Goal: Information Seeking & Learning: Find specific fact

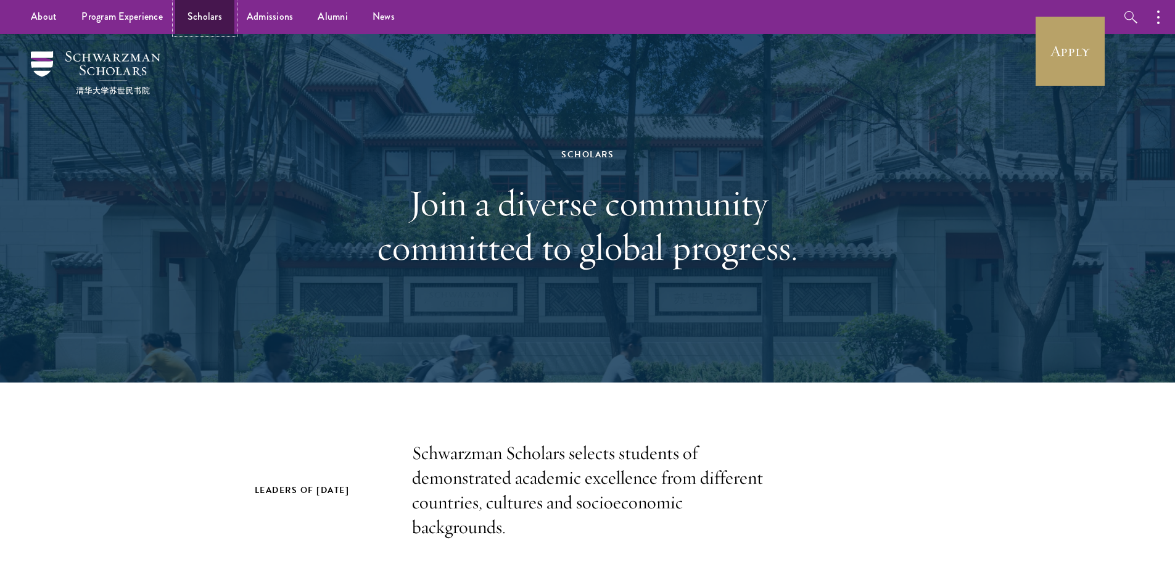
click at [206, 14] on link "Scholars" at bounding box center [204, 17] width 59 height 34
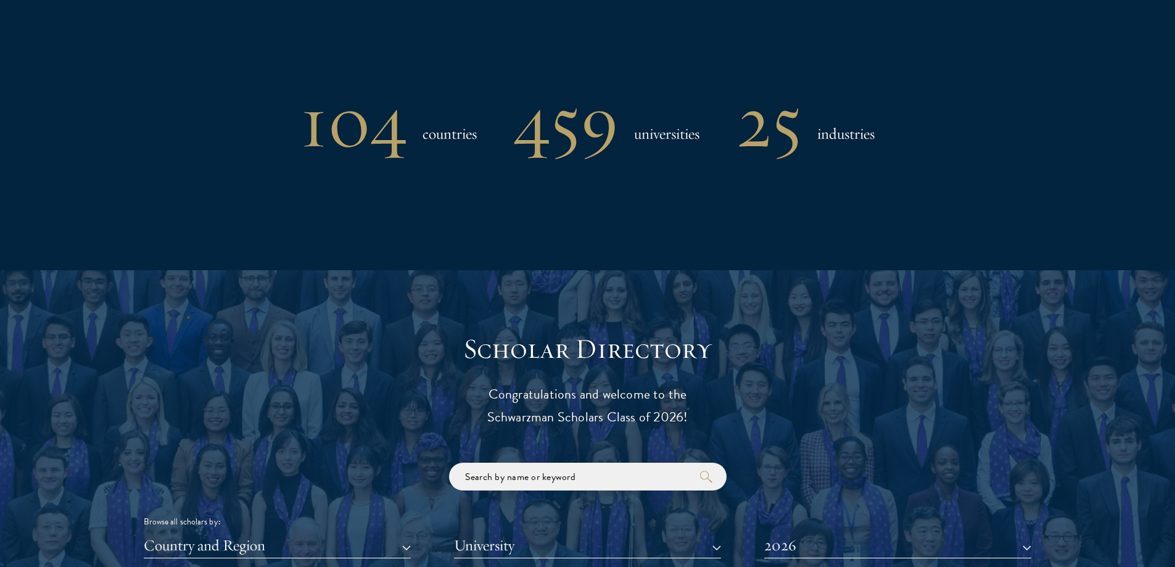
scroll to position [1418, 0]
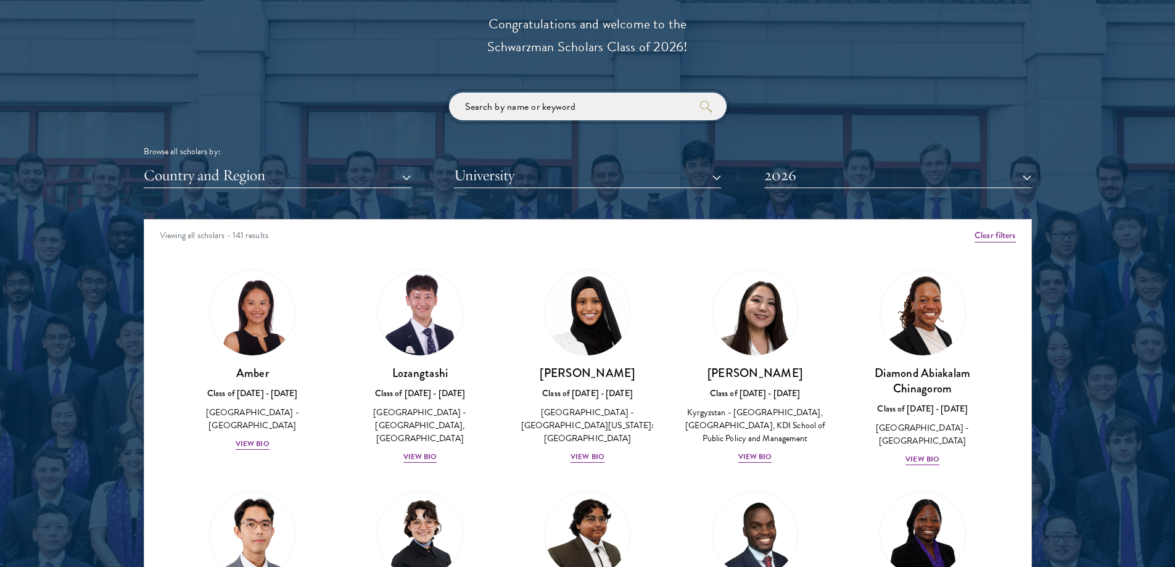
click at [533, 107] on input "search" at bounding box center [588, 107] width 278 height 28
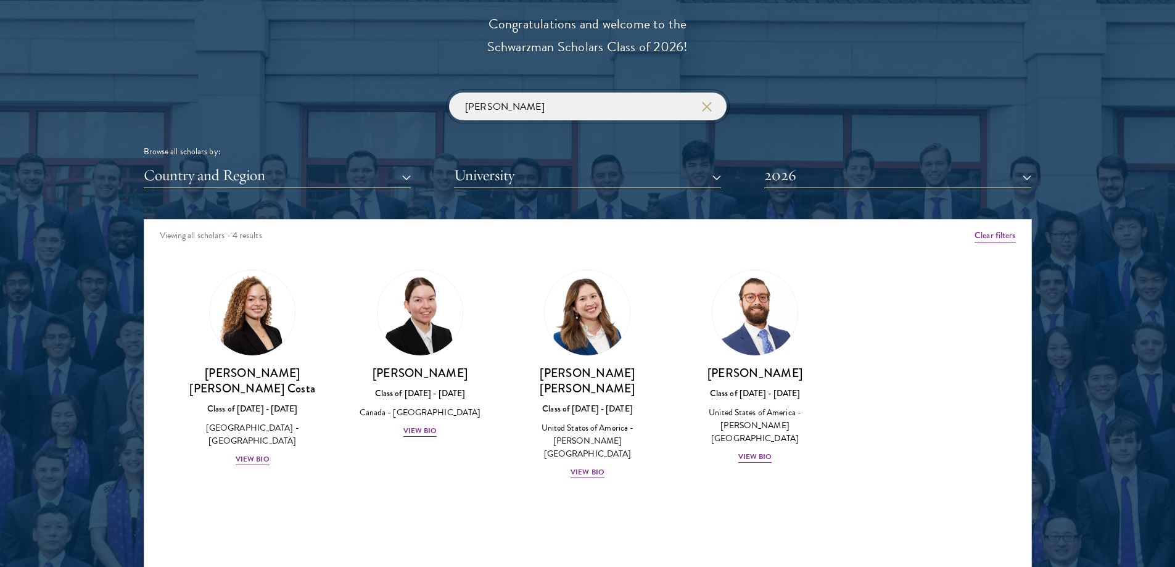
type input "maria"
click at [817, 173] on button "2026" at bounding box center [897, 175] width 267 height 25
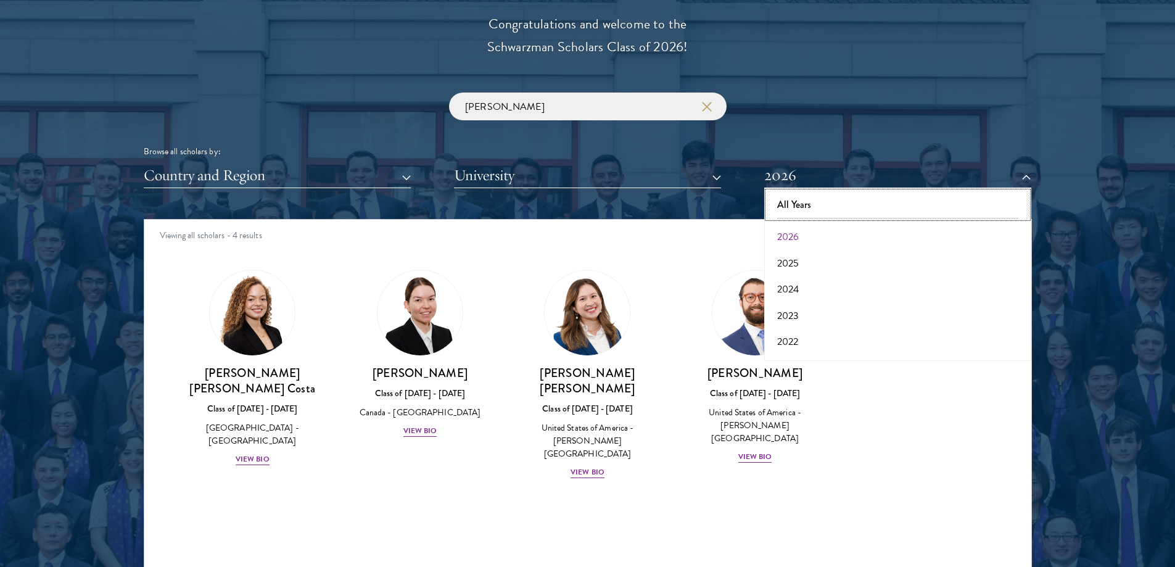
click at [808, 207] on button "All Years" at bounding box center [898, 205] width 260 height 26
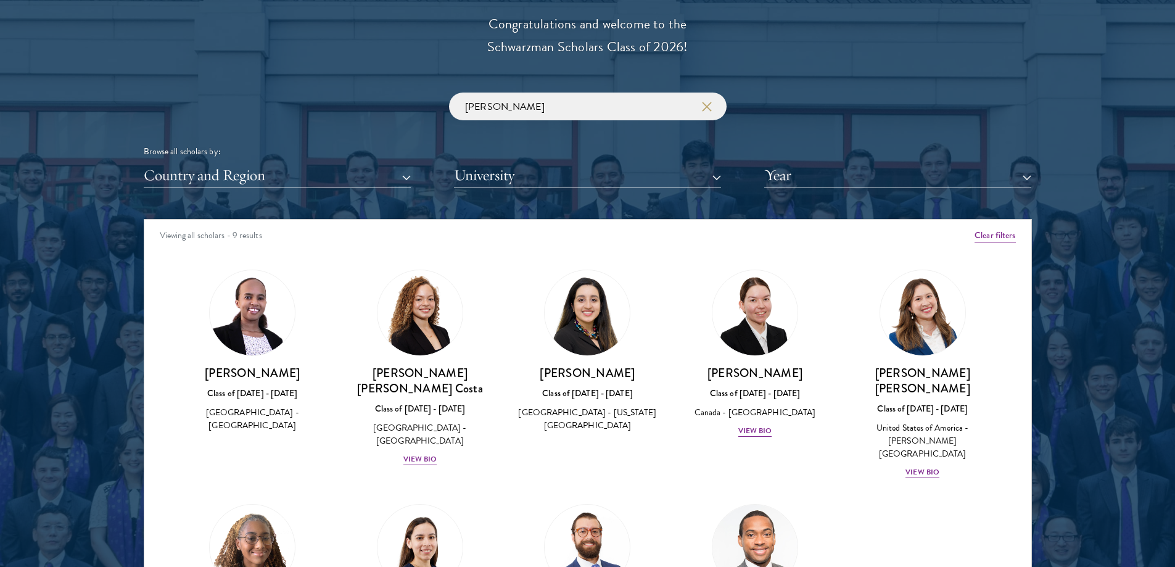
click at [247, 329] on img at bounding box center [252, 312] width 85 height 85
click at [261, 390] on div "Class of [DATE] - [DATE]" at bounding box center [252, 393] width 143 height 13
click at [262, 414] on div "[GEOGRAPHIC_DATA] - [GEOGRAPHIC_DATA]" at bounding box center [252, 419] width 143 height 26
